Goal: Find specific page/section: Find specific page/section

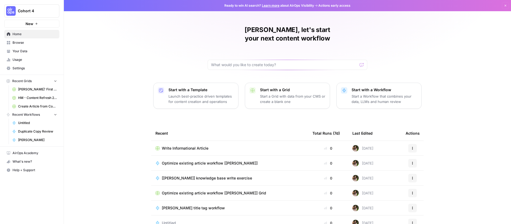
click at [252, 170] on td "[[PERSON_NAME]] knowledge base write exercise" at bounding box center [229, 177] width 157 height 15
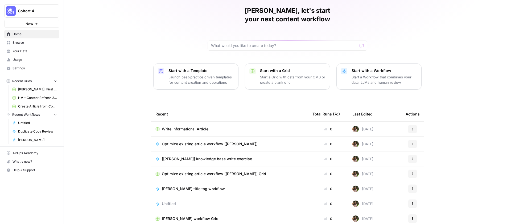
scroll to position [21, 0]
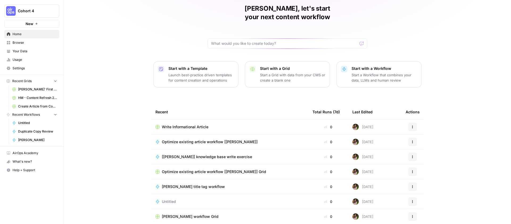
click at [120, 158] on div "Molly, let's start your next content workflow Start with a Template Launch best…" at bounding box center [287, 105] width 447 height 253
click at [411, 122] on button "Actions" at bounding box center [412, 126] width 9 height 9
click at [424, 90] on div "Molly, let's start your next content workflow Start with a Template Launch best…" at bounding box center [287, 105] width 447 height 253
click at [235, 136] on td "Optimize existing article workflow [[PERSON_NAME]]" at bounding box center [229, 141] width 157 height 15
click at [235, 139] on span "Optimize existing article workflow [[PERSON_NAME]]" at bounding box center [210, 141] width 96 height 5
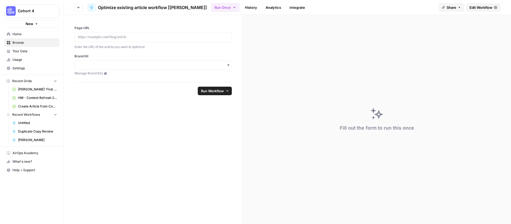
click at [80, 4] on button "Go back" at bounding box center [79, 7] width 9 height 9
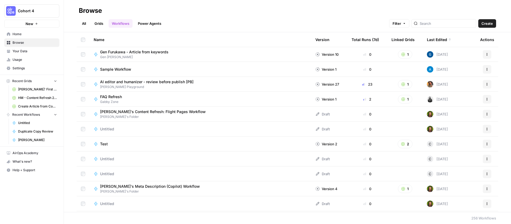
scroll to position [118, 0]
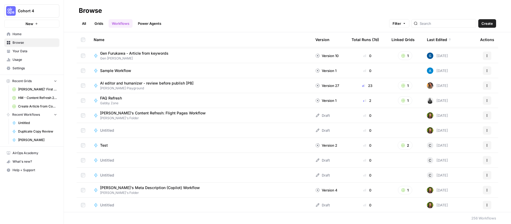
click at [82, 23] on link "All" at bounding box center [84, 23] width 10 height 9
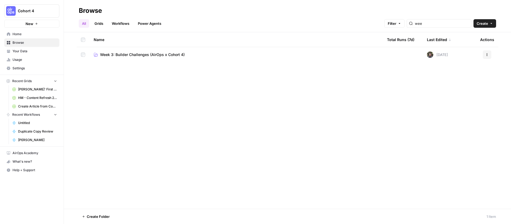
click at [136, 55] on span "Week 3: Builder Challenges (AirOps x Cohort 4)" at bounding box center [142, 54] width 85 height 5
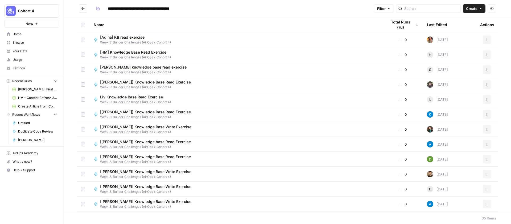
click at [80, 9] on button "Go back" at bounding box center [83, 8] width 9 height 9
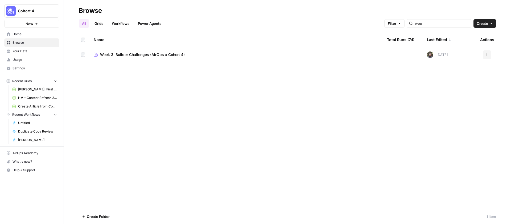
click at [143, 25] on link "Power Agents" at bounding box center [150, 23] width 30 height 9
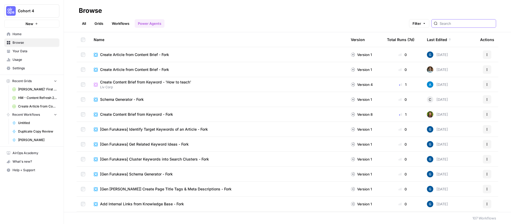
click at [458, 23] on input "search" at bounding box center [467, 23] width 54 height 5
click at [116, 24] on link "Workflows" at bounding box center [121, 23] width 24 height 9
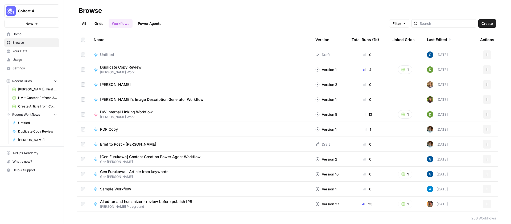
click at [85, 25] on link "All" at bounding box center [84, 23] width 10 height 9
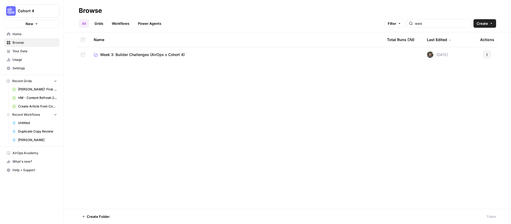
click at [111, 24] on link "Workflows" at bounding box center [121, 23] width 24 height 9
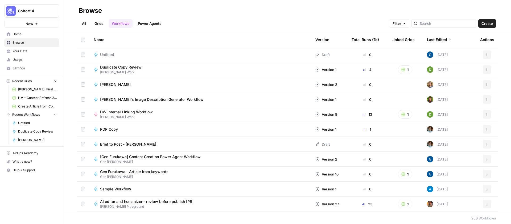
click at [25, 51] on span "Your Data" at bounding box center [35, 51] width 44 height 5
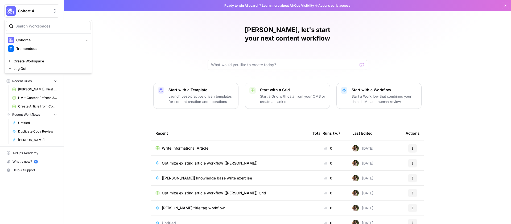
click at [27, 10] on span "Cohort 4" at bounding box center [34, 10] width 32 height 5
click at [32, 47] on span "Tremendous" at bounding box center [51, 48] width 70 height 5
